Goal: Use online tool/utility: Use online tool/utility

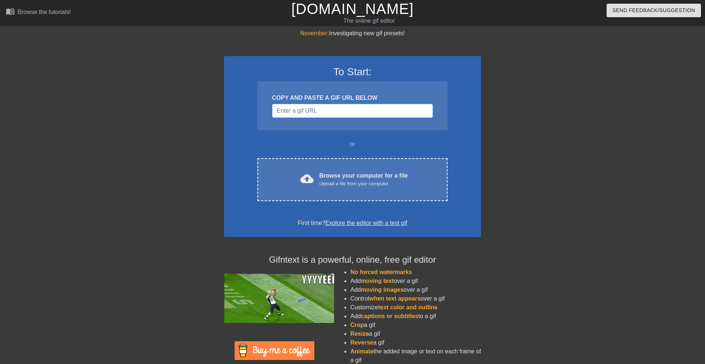
click at [349, 114] on input "Username" at bounding box center [352, 111] width 161 height 14
paste input "[URL][DOMAIN_NAME][PERSON_NAME]"
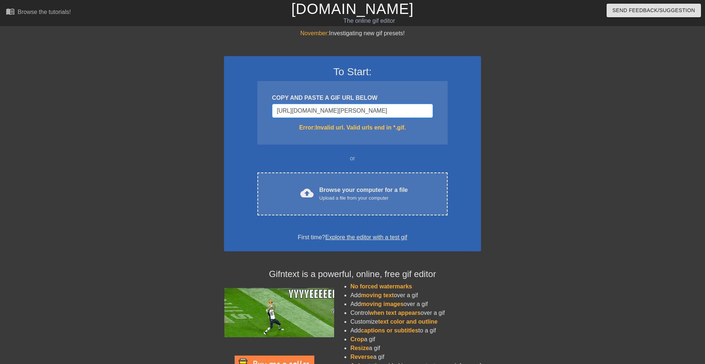
scroll to position [0, 51]
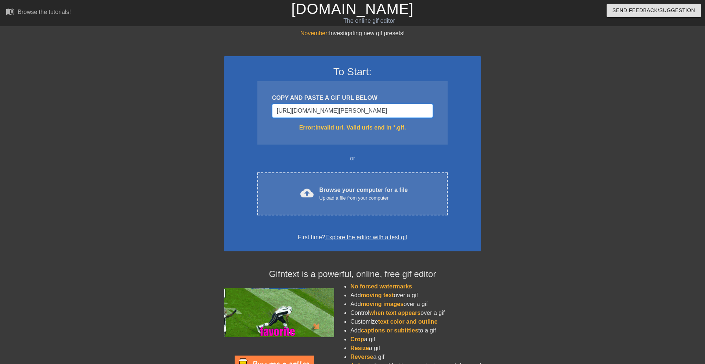
type input "[URL][DOMAIN_NAME][PERSON_NAME]"
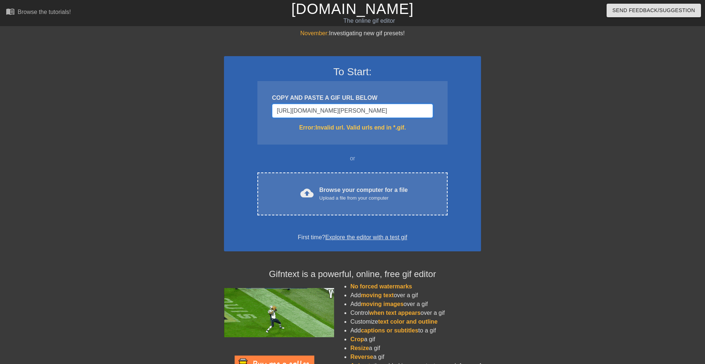
click at [372, 111] on input "[URL][DOMAIN_NAME][PERSON_NAME]" at bounding box center [352, 111] width 161 height 14
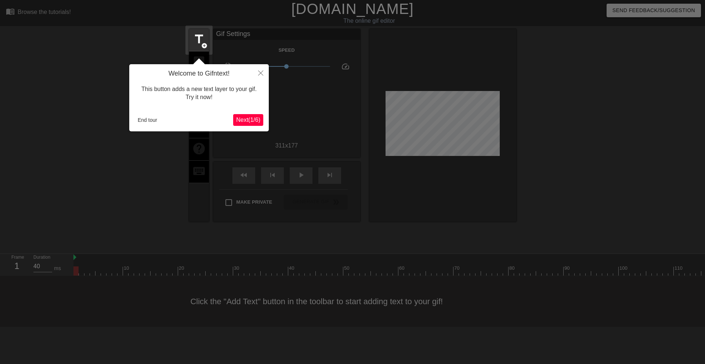
click at [248, 123] on span "Next ( 1 / 6 )" at bounding box center [248, 120] width 24 height 6
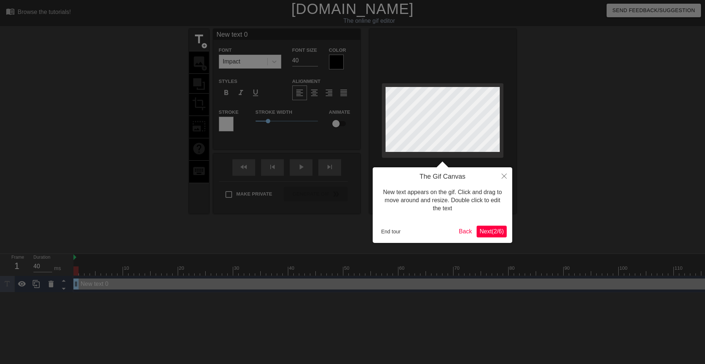
click at [494, 235] on button "Next ( 2 / 6 )" at bounding box center [492, 232] width 30 height 12
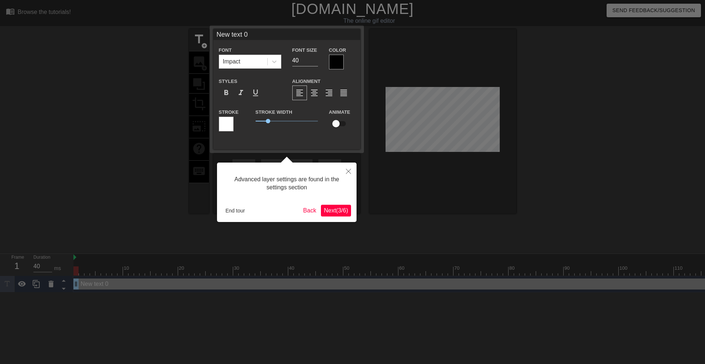
click at [338, 212] on span "Next ( 3 / 6 )" at bounding box center [336, 211] width 24 height 6
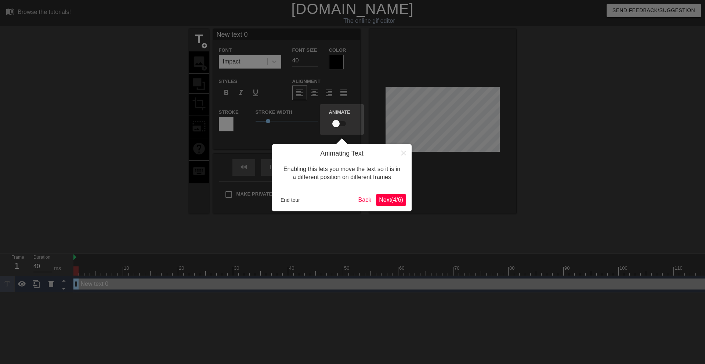
click at [386, 199] on span "Next ( 4 / 6 )" at bounding box center [391, 200] width 24 height 6
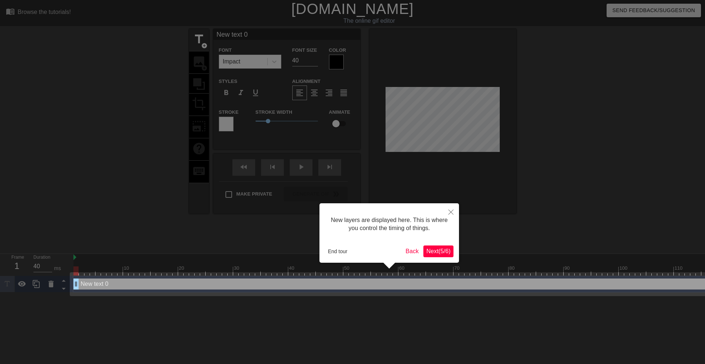
click at [440, 251] on span "Next ( 5 / 6 )" at bounding box center [438, 251] width 24 height 6
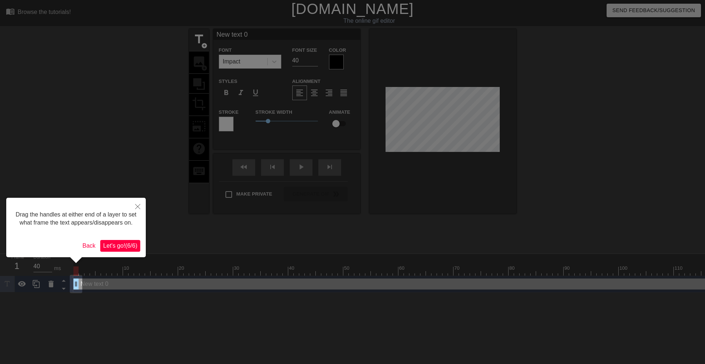
click at [119, 249] on span "Let's go! ( 6 / 6 )" at bounding box center [120, 246] width 34 height 6
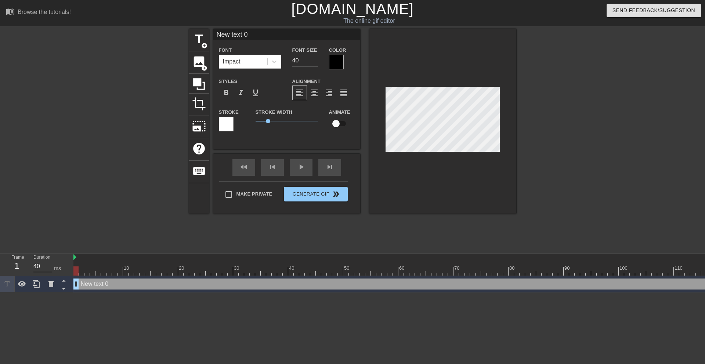
type textarea "e"
type input "en"
type textarea "en"
type input "eng"
type textarea "eng"
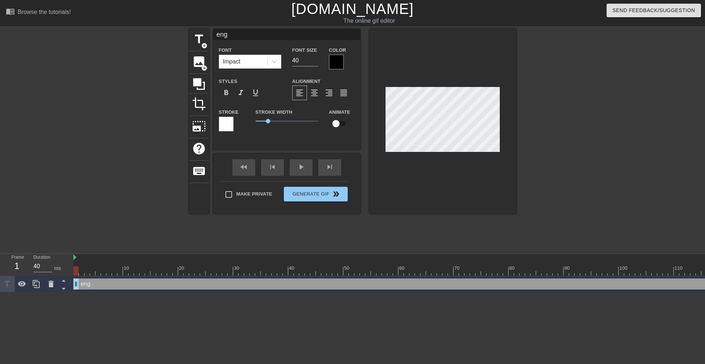
type input "eng."
type textarea "eng."
type input "eng.2"
type textarea "eng.2"
type input "eng."
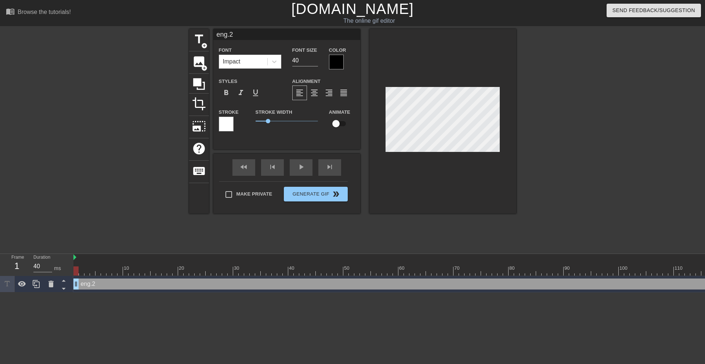
type textarea "eng."
type input "eng"
type textarea "eng"
type input "eng."
type textarea "eng."
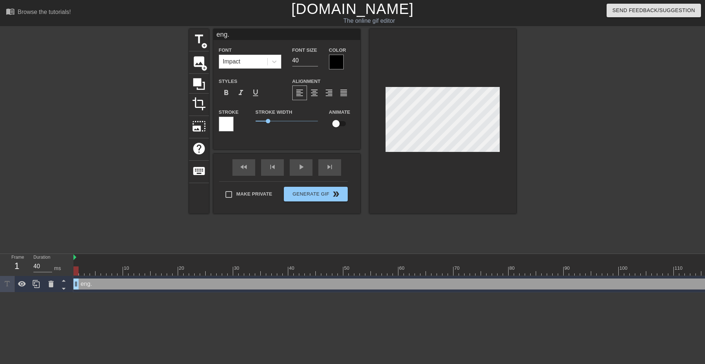
type input "eng.1"
type textarea "eng.1"
type input "eng."
type textarea "eng."
type input "eng"
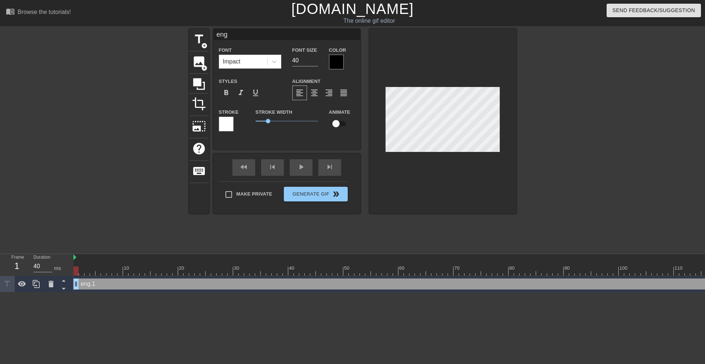
type textarea "eng"
type input "eng-"
type textarea "eng-"
type input "eng-1"
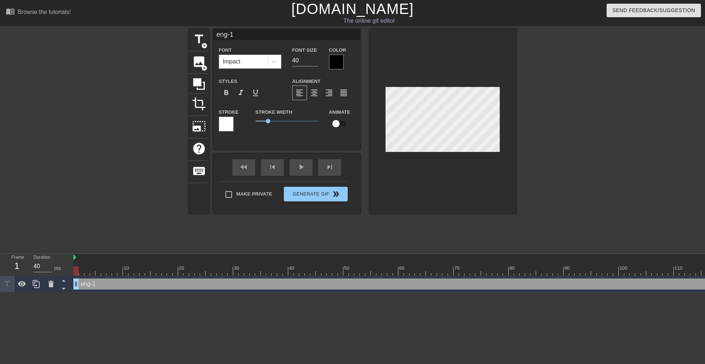
type textarea "eng-1"
click at [340, 124] on input "checkbox" at bounding box center [336, 124] width 42 height 14
click at [340, 124] on input "checkbox" at bounding box center [343, 124] width 42 height 14
checkbox input "false"
drag, startPoint x: 564, startPoint y: 116, endPoint x: 561, endPoint y: 115, distance: 3.8
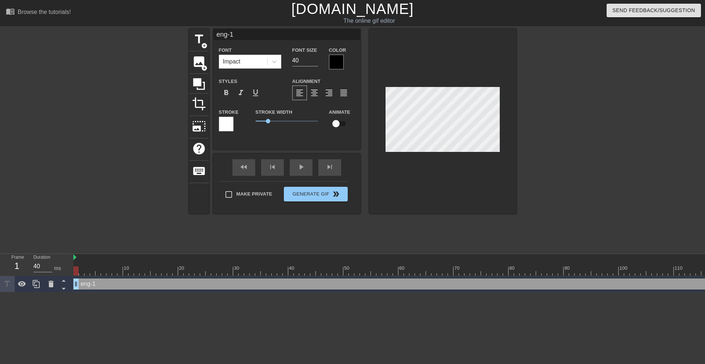
click at [564, 116] on div at bounding box center [580, 139] width 110 height 220
click at [332, 60] on div at bounding box center [336, 62] width 15 height 15
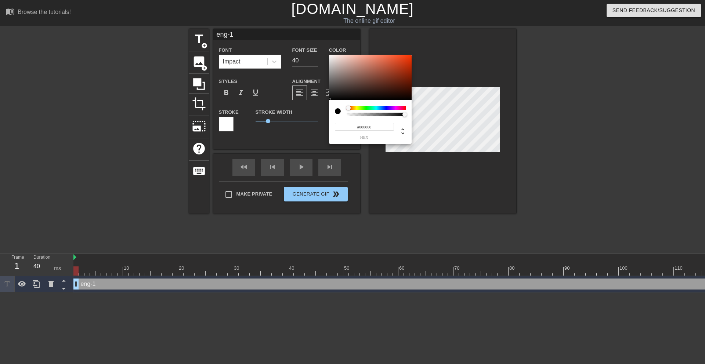
drag, startPoint x: 347, startPoint y: 109, endPoint x: 339, endPoint y: 102, distance: 10.1
click at [338, 105] on div "#000000 hex" at bounding box center [370, 122] width 83 height 44
type input "#FFFFFF"
drag, startPoint x: 331, startPoint y: 98, endPoint x: 319, endPoint y: 48, distance: 52.0
click at [319, 48] on div "#FFFFFF hex" at bounding box center [352, 182] width 705 height 364
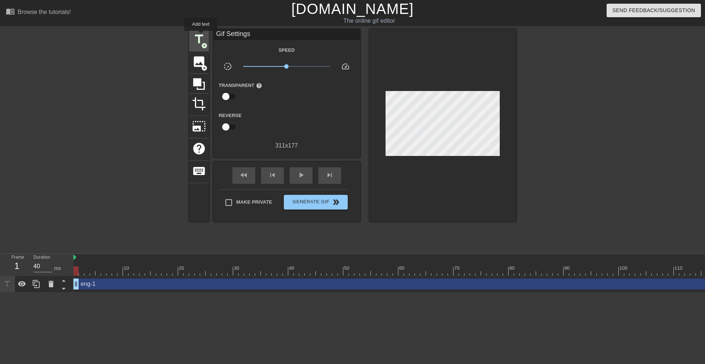
click at [201, 36] on span "title" at bounding box center [199, 39] width 14 height 14
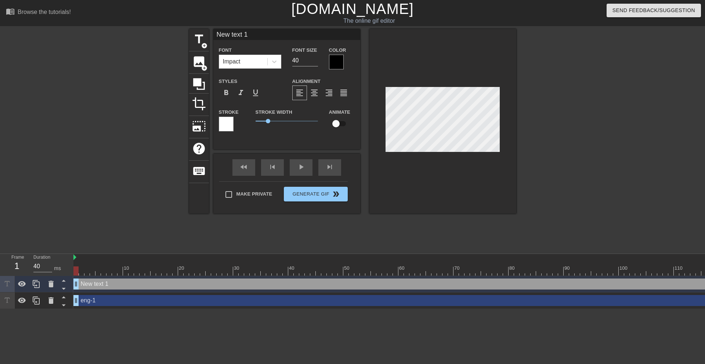
scroll to position [0, 1]
type input "e"
type textarea "e"
type input "en"
type textarea "en"
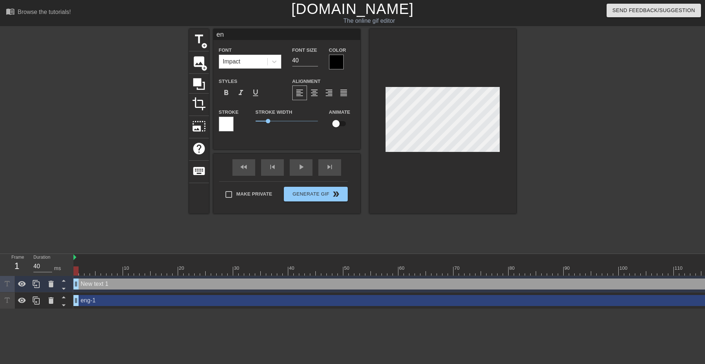
scroll to position [0, 0]
type input "eng"
type textarea "eng"
type input "eng."
type textarea "eng."
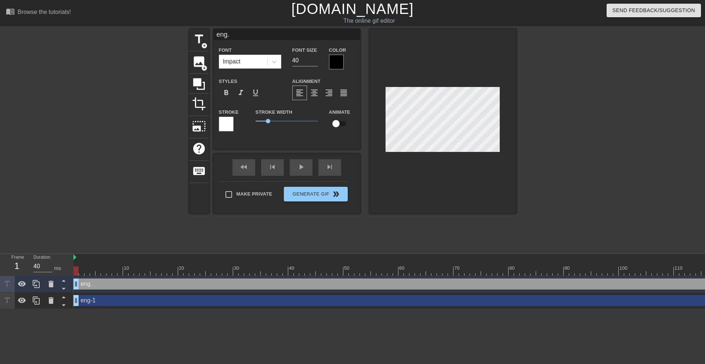
type input "eng.2"
type textarea "eng.2"
type input "eng."
type textarea "eng."
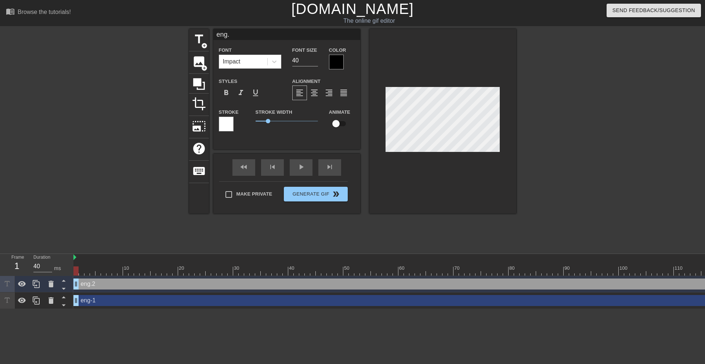
scroll to position [0, 0]
type input "eng"
type textarea "eng"
type input "eng-"
type textarea "eng-"
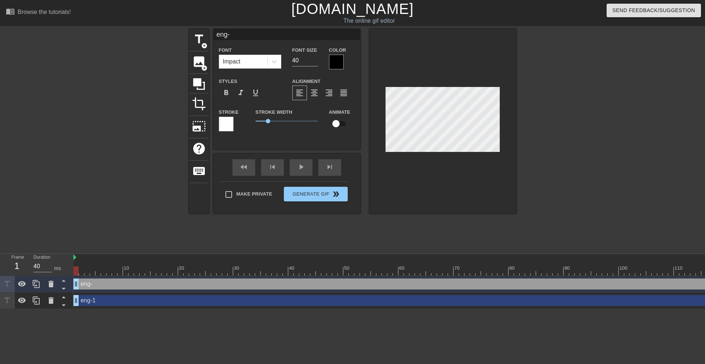
type input "eng-2"
type textarea "eng-2"
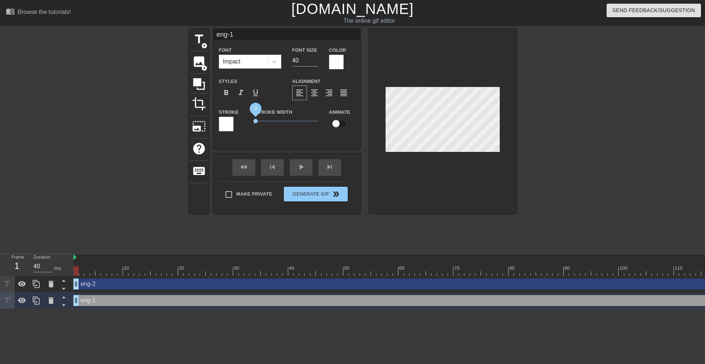
drag, startPoint x: 269, startPoint y: 121, endPoint x: 243, endPoint y: 121, distance: 25.3
click at [243, 121] on div "Stroke Stroke Width 0 Animate" at bounding box center [286, 123] width 147 height 30
type input "eng-2"
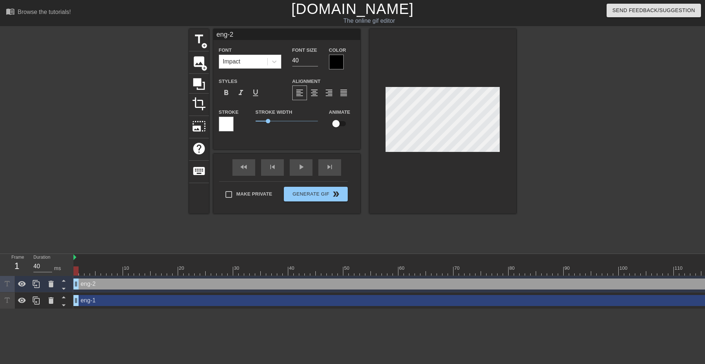
click at [334, 63] on div at bounding box center [336, 62] width 15 height 15
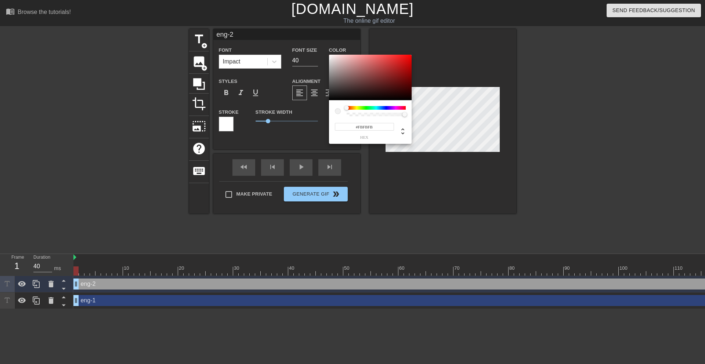
type input "#FFFFFF"
drag, startPoint x: 330, startPoint y: 99, endPoint x: 323, endPoint y: 49, distance: 50.1
click at [323, 49] on div "#FFFFFF hex" at bounding box center [352, 182] width 705 height 364
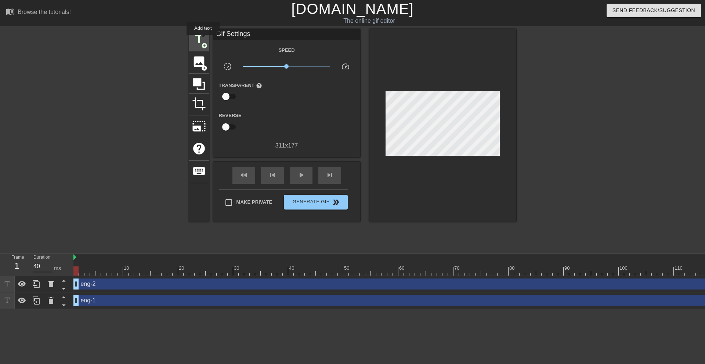
click at [202, 39] on span "title" at bounding box center [199, 39] width 14 height 14
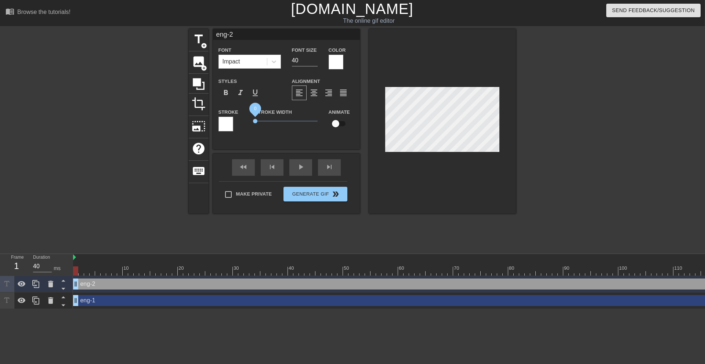
drag, startPoint x: 267, startPoint y: 121, endPoint x: 246, endPoint y: 121, distance: 21.7
click at [246, 121] on div "Stroke Stroke Width 0 Animate" at bounding box center [286, 123] width 147 height 30
click at [228, 125] on div at bounding box center [226, 124] width 15 height 15
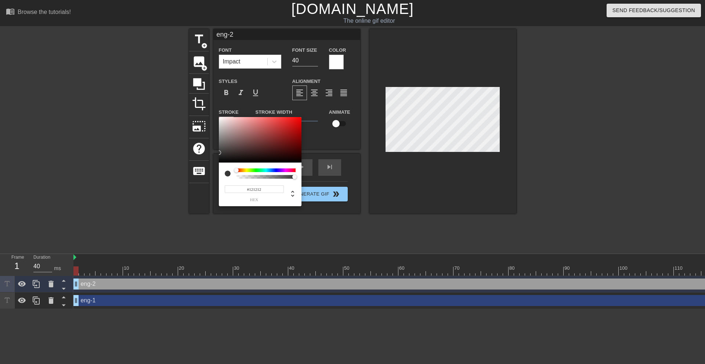
type input "#000000"
drag, startPoint x: 219, startPoint y: 148, endPoint x: 213, endPoint y: 170, distance: 23.2
click at [213, 170] on div "#000000 hex" at bounding box center [352, 182] width 705 height 364
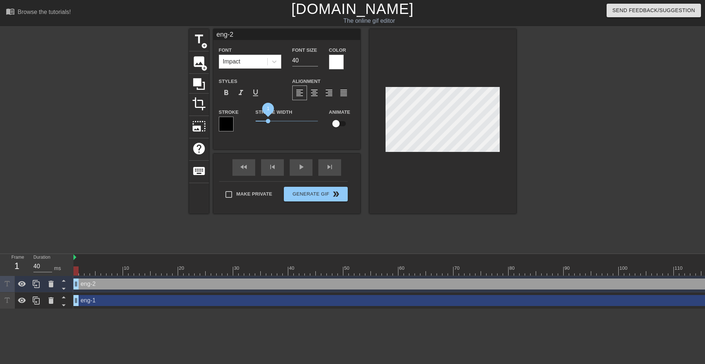
drag, startPoint x: 258, startPoint y: 120, endPoint x: 268, endPoint y: 120, distance: 10.3
click at [268, 120] on span "1" at bounding box center [287, 121] width 62 height 9
type input "eng-1"
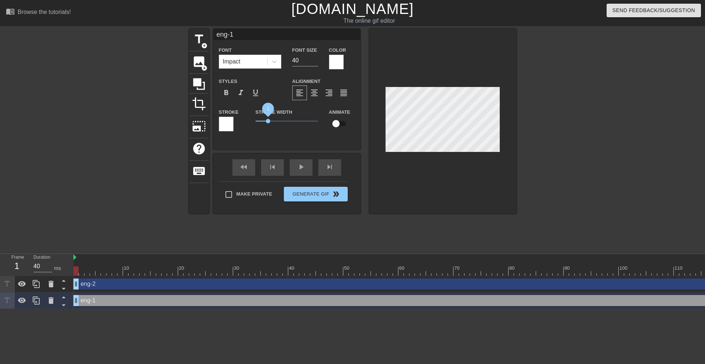
drag, startPoint x: 259, startPoint y: 120, endPoint x: 268, endPoint y: 120, distance: 8.5
click at [268, 120] on span "1" at bounding box center [287, 121] width 62 height 9
click at [234, 123] on div "Stroke" at bounding box center [232, 120] width 26 height 24
click at [232, 124] on div at bounding box center [226, 124] width 15 height 15
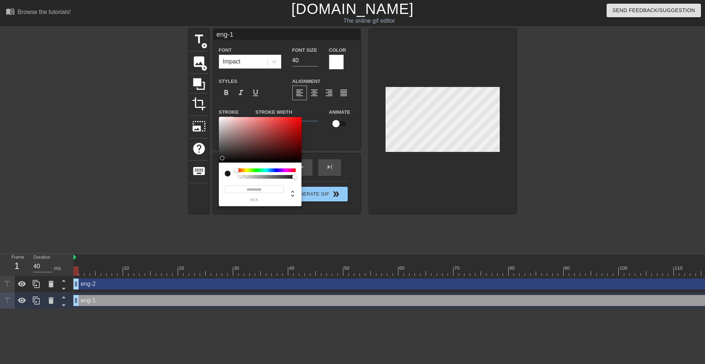
type input "#000000"
drag, startPoint x: 223, startPoint y: 158, endPoint x: 213, endPoint y: 166, distance: 13.4
click at [213, 166] on div "#000000 hex" at bounding box center [352, 182] width 705 height 364
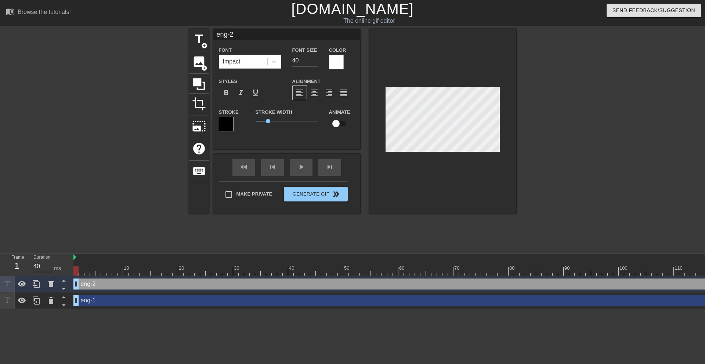
type input "eng-1"
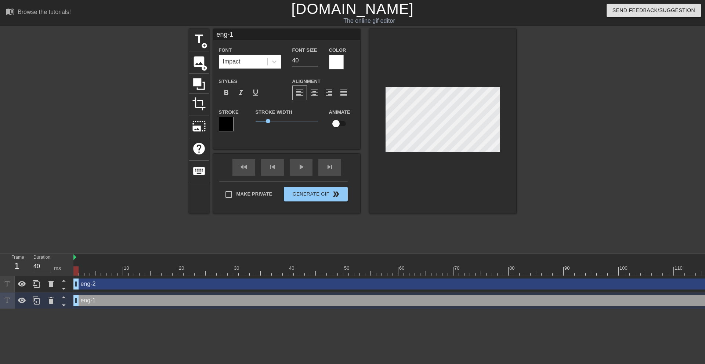
click at [338, 125] on input "checkbox" at bounding box center [336, 124] width 42 height 14
checkbox input "true"
type input "eng-2"
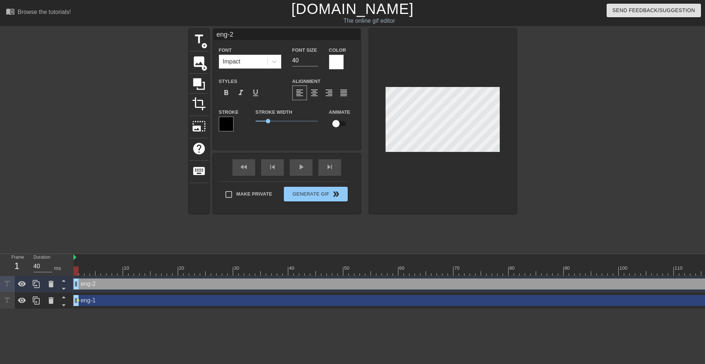
click at [341, 125] on input "checkbox" at bounding box center [336, 124] width 42 height 14
checkbox input "true"
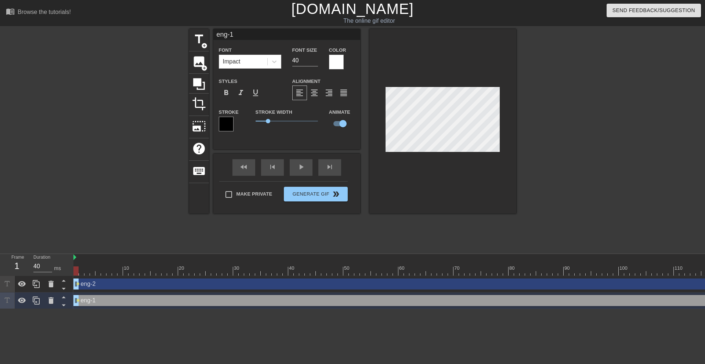
click at [352, 134] on div "Animate" at bounding box center [342, 123] width 37 height 30
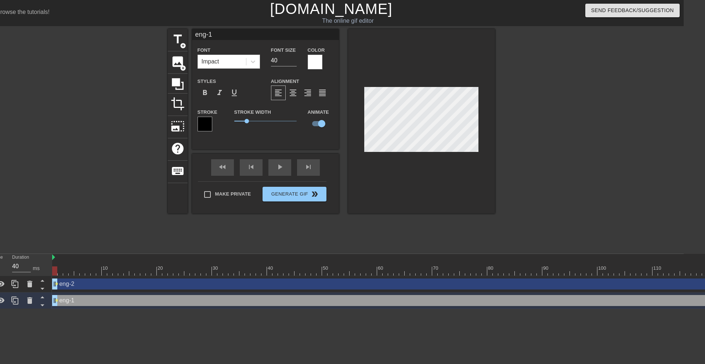
scroll to position [0, 18]
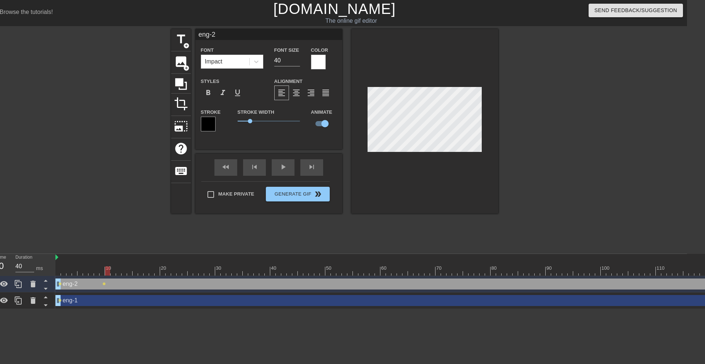
click at [319, 135] on div "Animate" at bounding box center [324, 123] width 37 height 30
click at [317, 140] on div "eng-2 Font Impact Font Size 40 Color Styles format_bold format_italic format_un…" at bounding box center [268, 89] width 147 height 120
type input "eng-1"
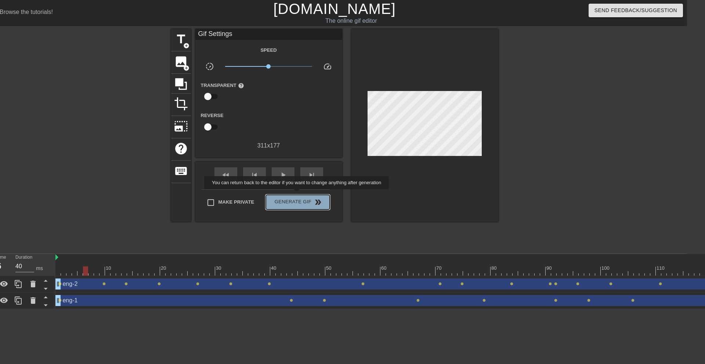
click at [302, 195] on button "Generate Gif double_arrow" at bounding box center [298, 202] width 64 height 15
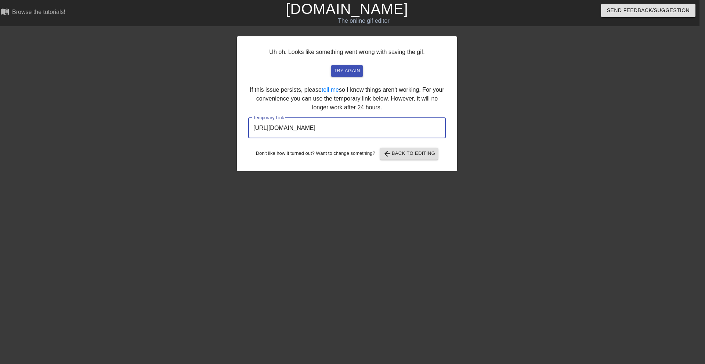
drag, startPoint x: 387, startPoint y: 126, endPoint x: 242, endPoint y: 118, distance: 145.0
click at [243, 118] on div "Uh oh. Looks like something went wrong with saving the gif. try again If this i…" at bounding box center [347, 103] width 220 height 135
